Goal: Task Accomplishment & Management: Use online tool/utility

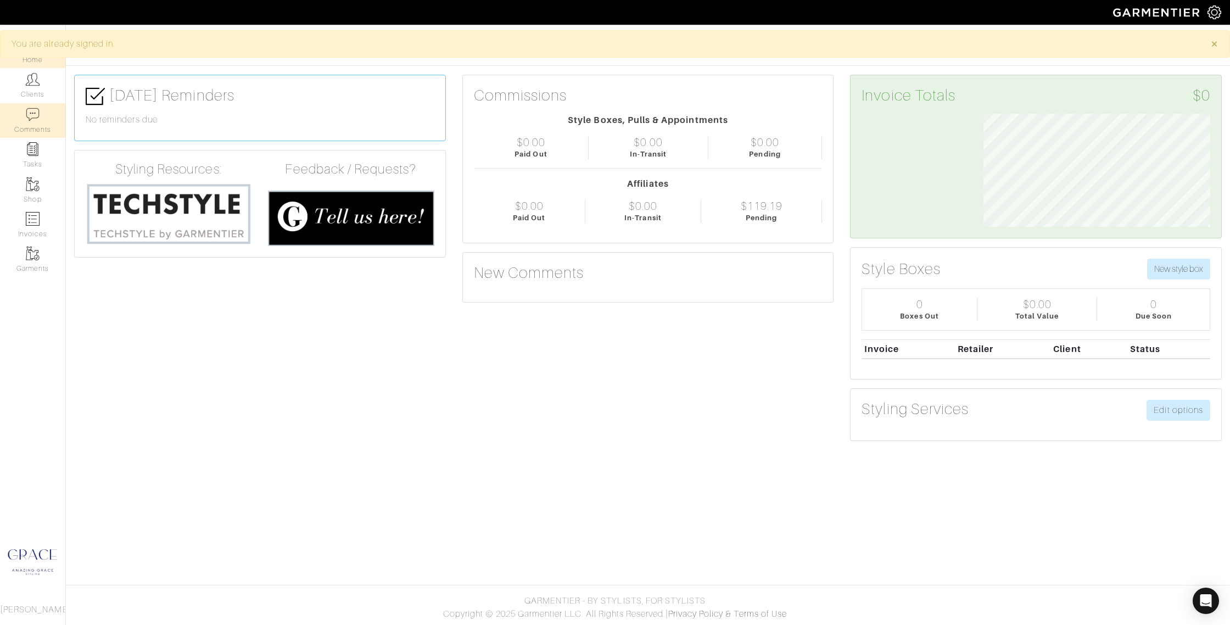
scroll to position [113, 243]
click at [43, 228] on link "Invoices" at bounding box center [32, 225] width 65 height 35
select select
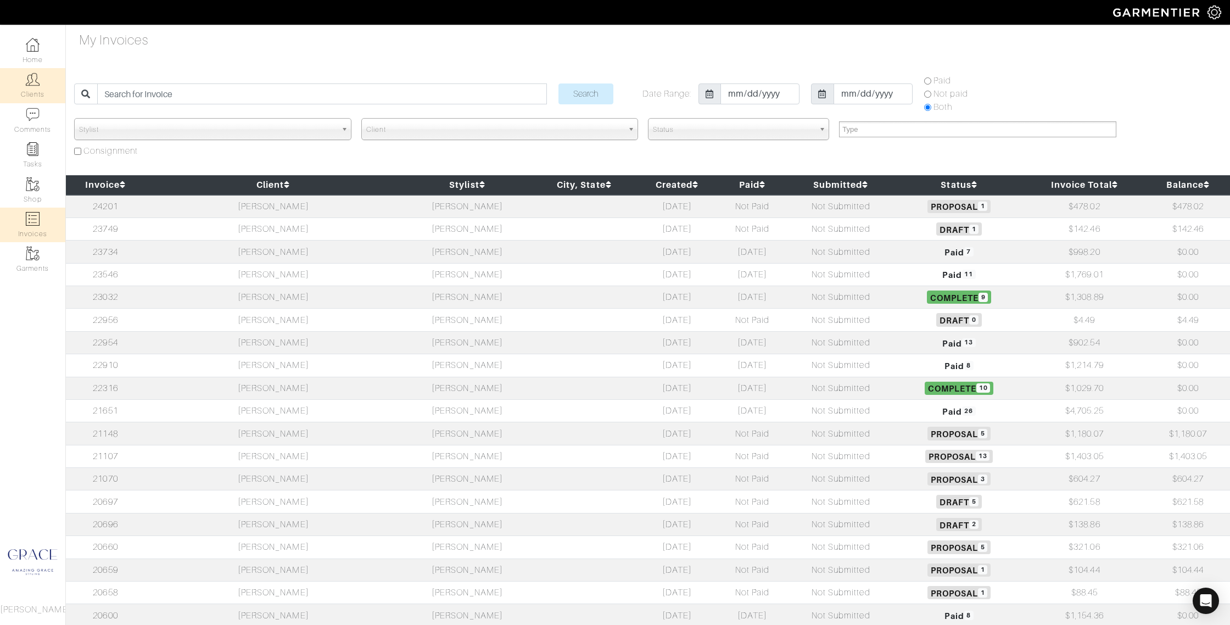
click at [33, 85] on img at bounding box center [33, 79] width 14 height 14
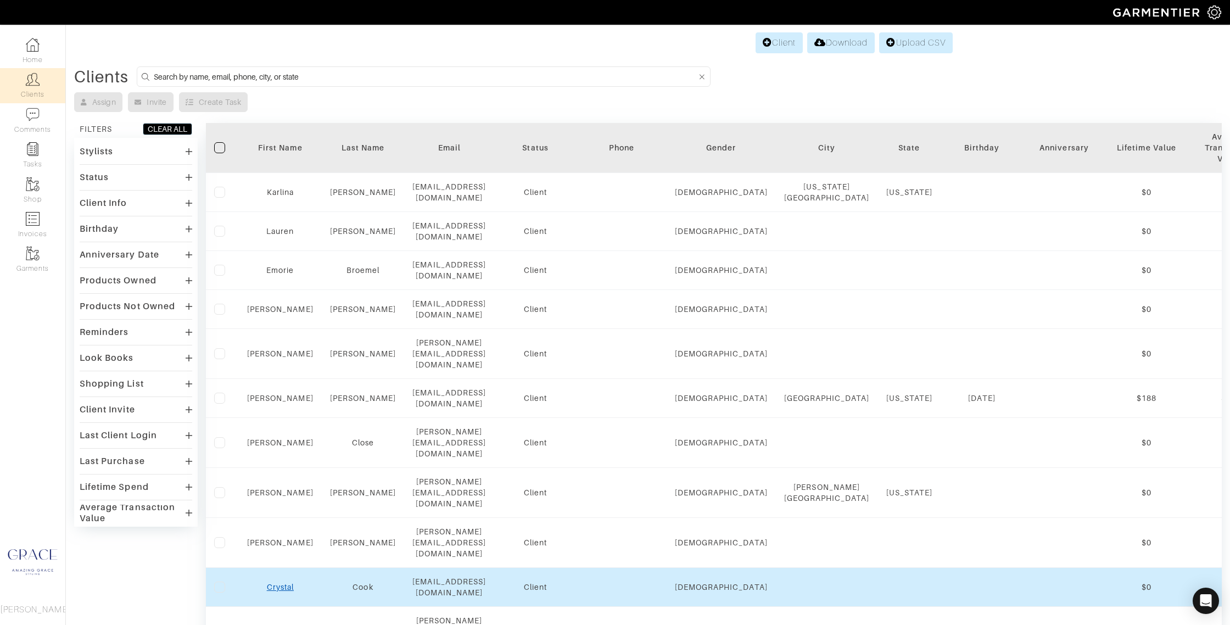
click at [286, 583] on link "Crystal" at bounding box center [280, 587] width 27 height 9
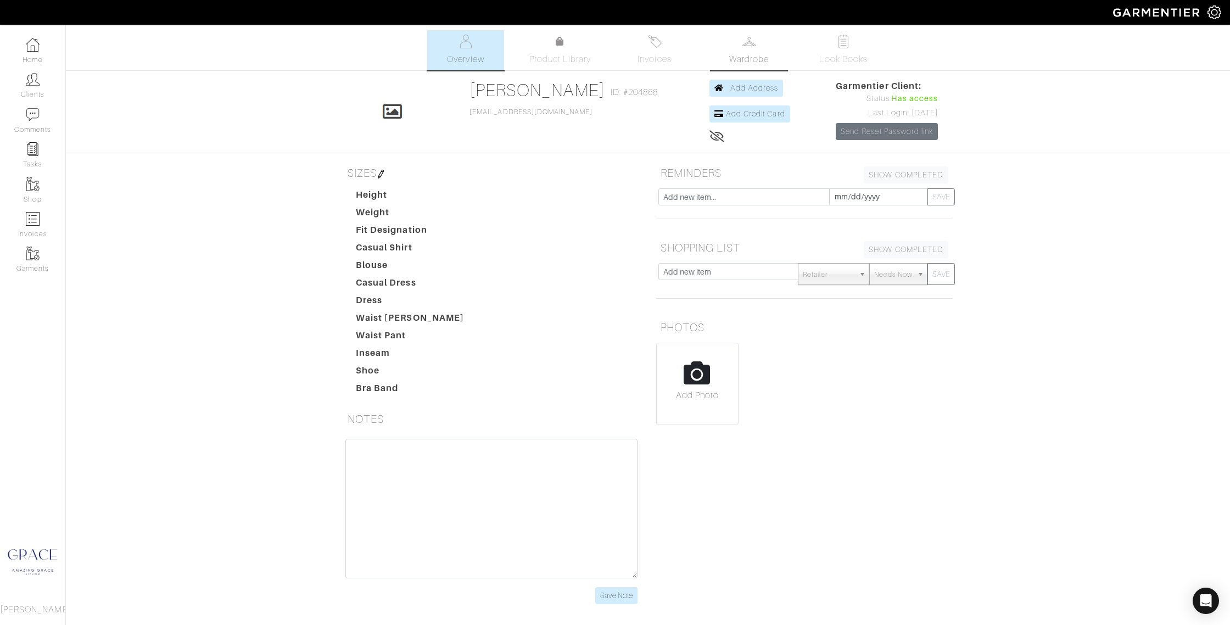
click at [769, 47] on link "Wardrobe" at bounding box center [749, 50] width 77 height 40
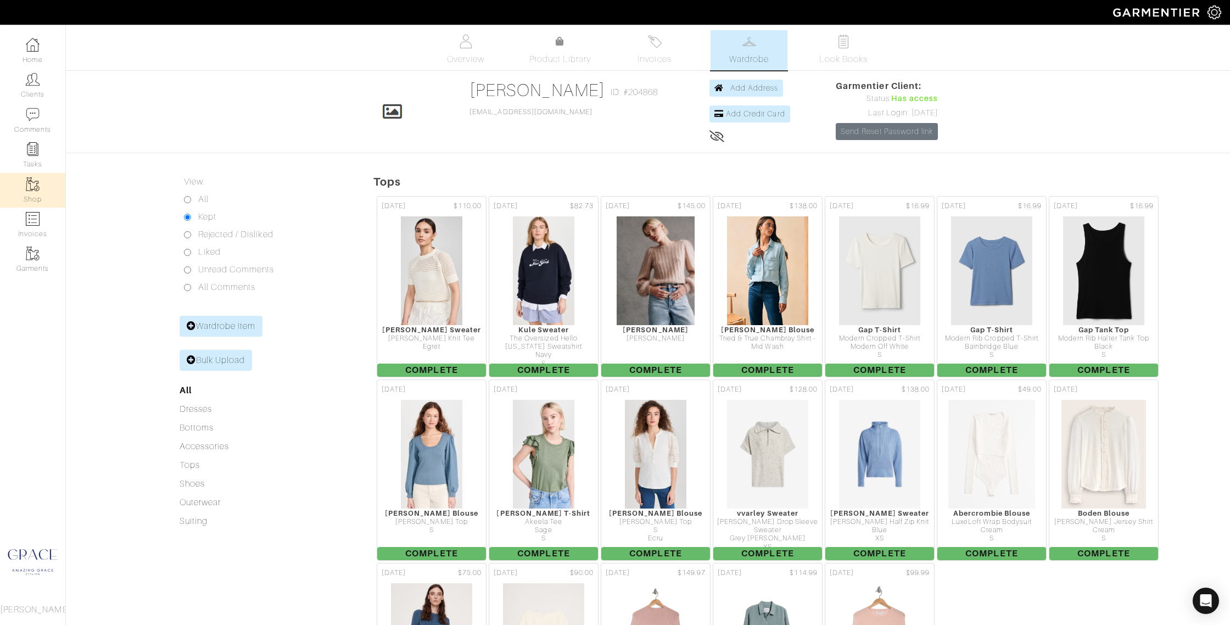
click at [36, 187] on img at bounding box center [33, 184] width 14 height 14
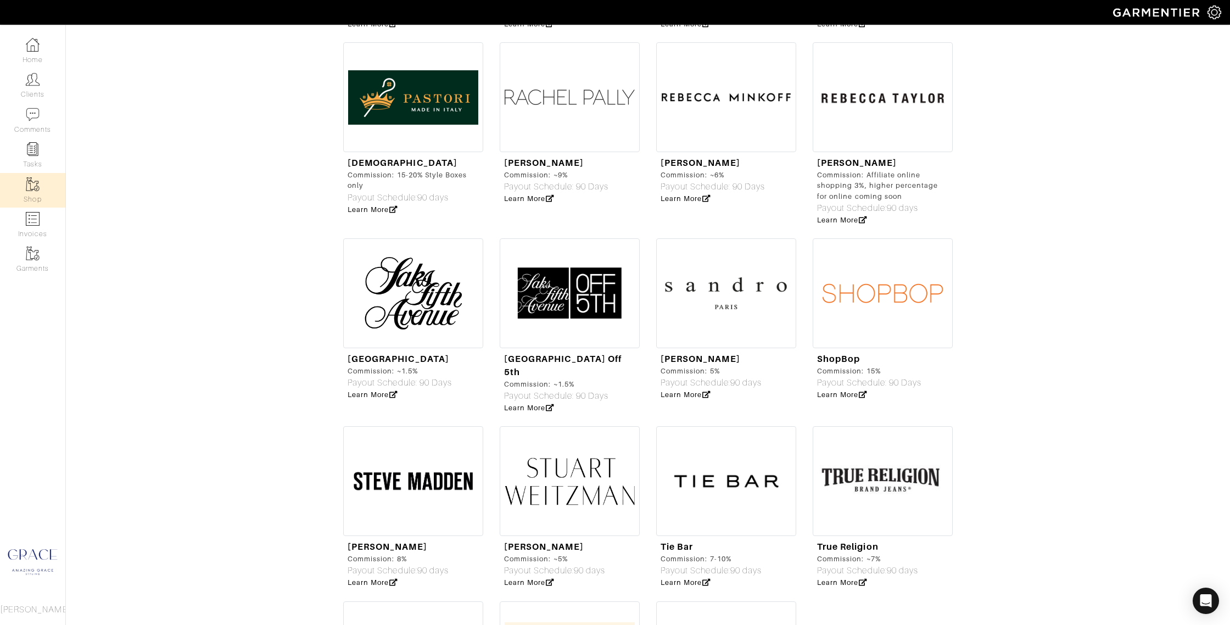
scroll to position [3176, 0]
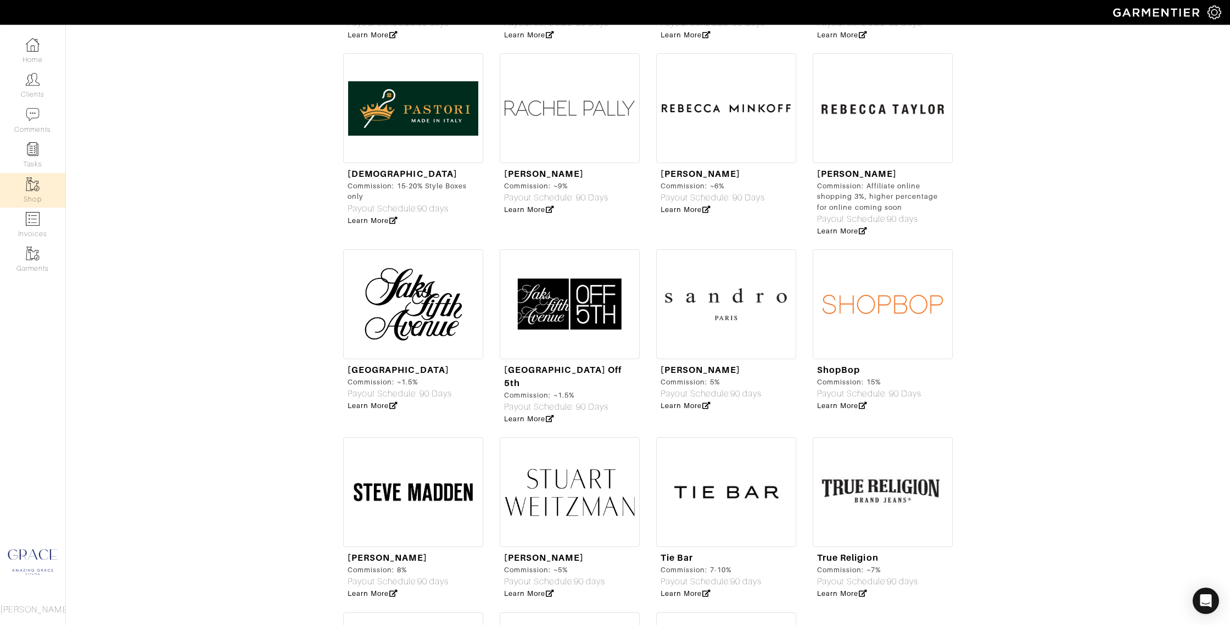
click at [869, 266] on img at bounding box center [883, 304] width 140 height 110
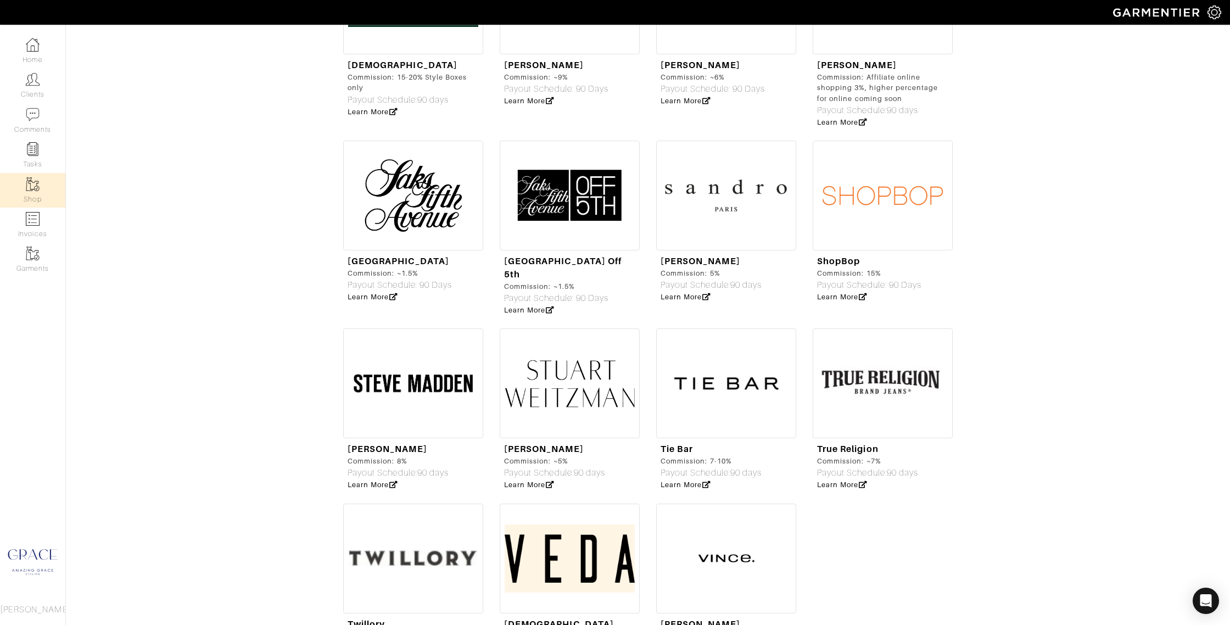
scroll to position [3326, 0]
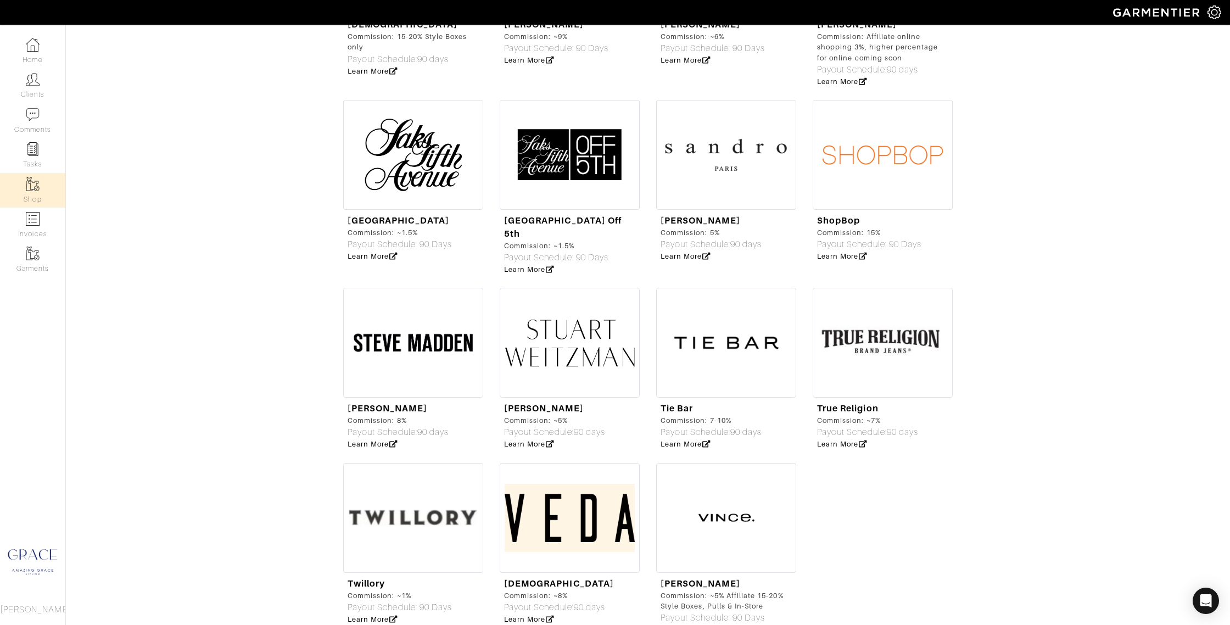
click at [692, 491] on img at bounding box center [726, 518] width 140 height 110
select select "19"
